Goal: Browse casually

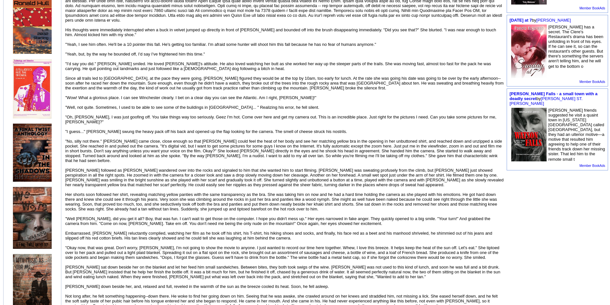
scroll to position [534, 0]
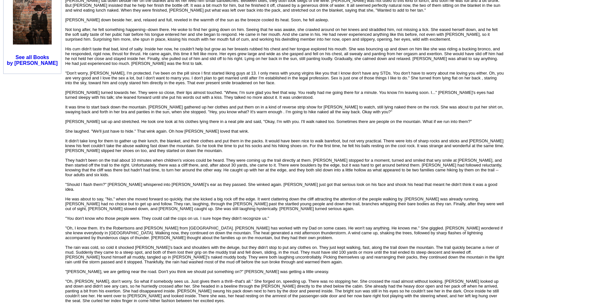
click at [379, 30] on div "An excerpt from Chapter 7 of my novel, American Mole. An older woman helps [PER…" at bounding box center [284, 85] width 439 height 1018
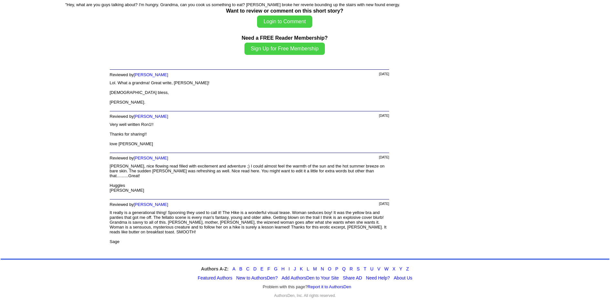
scroll to position [1170, 0]
click at [235, 269] on link "A" at bounding box center [234, 268] width 3 height 5
